Goal: Task Accomplishment & Management: Manage account settings

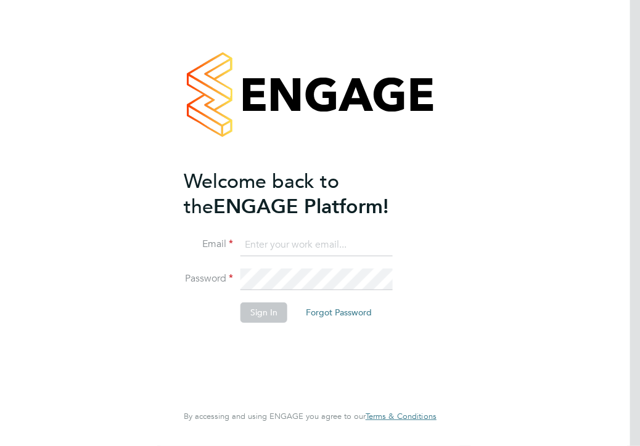
type input "[PERSON_NAME][EMAIL_ADDRESS][DOMAIN_NAME]"
click at [205, 364] on div "Welcome back to the ENGAGE Platform! Email [PERSON_NAME][EMAIL_ADDRESS][DOMAIN_…" at bounding box center [304, 285] width 240 height 232
click at [266, 315] on button "Sign In" at bounding box center [263, 313] width 47 height 20
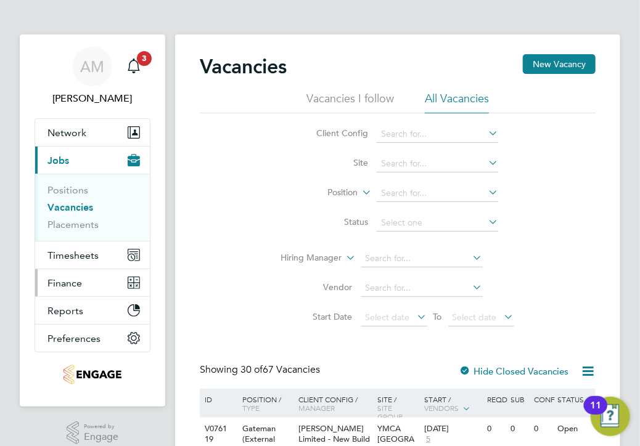
click at [67, 283] on span "Finance" at bounding box center [64, 283] width 35 height 12
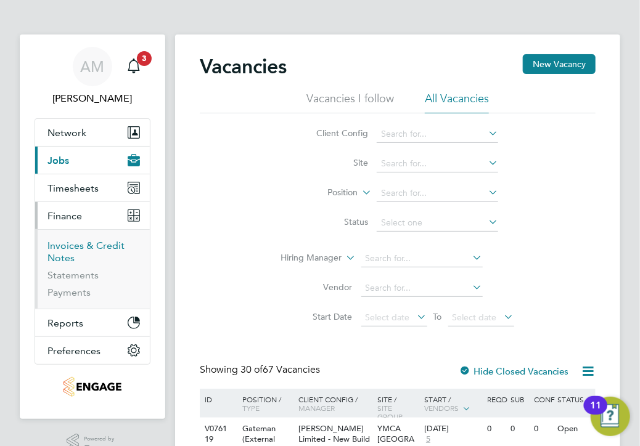
click at [80, 246] on link "Invoices & Credit Notes" at bounding box center [85, 252] width 77 height 24
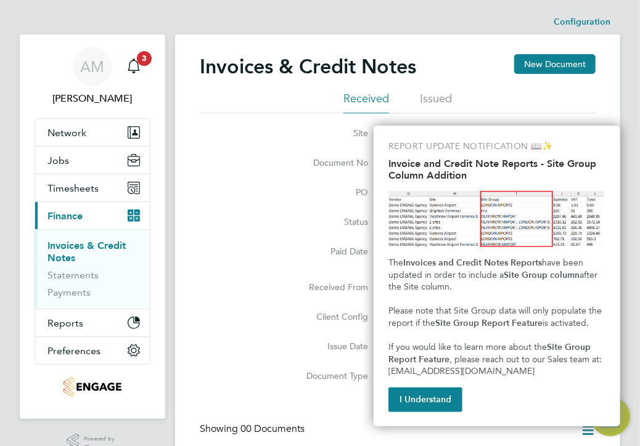
click at [77, 243] on link "Invoices & Credit Notes" at bounding box center [86, 252] width 78 height 24
click at [394, 398] on button "I Understand" at bounding box center [425, 400] width 74 height 25
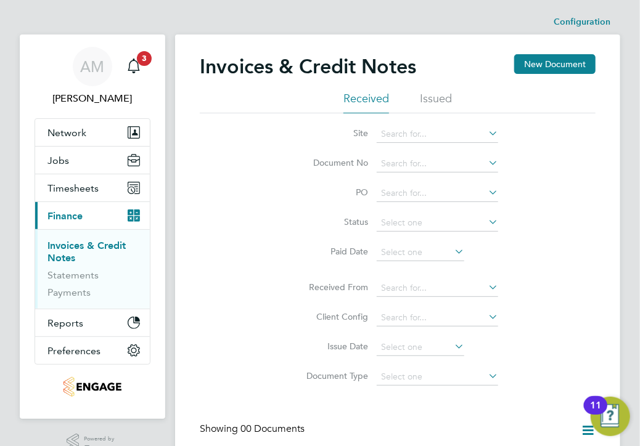
click at [52, 246] on link "Invoices & Credit Notes" at bounding box center [86, 252] width 78 height 24
click at [426, 97] on li "Issued" at bounding box center [436, 102] width 32 height 22
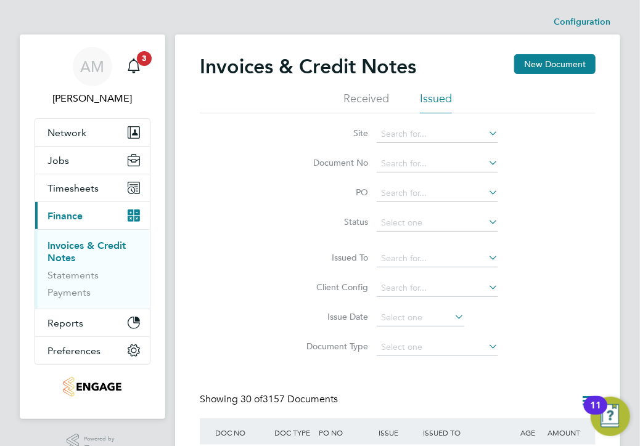
click at [443, 98] on li "Issued" at bounding box center [436, 102] width 32 height 22
